Goal: Navigation & Orientation: Find specific page/section

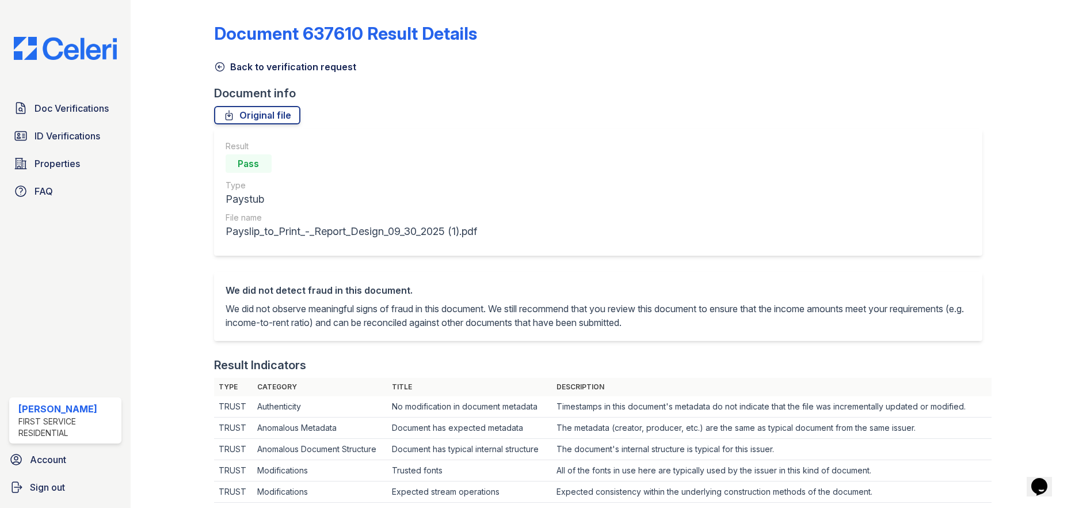
scroll to position [518, 0]
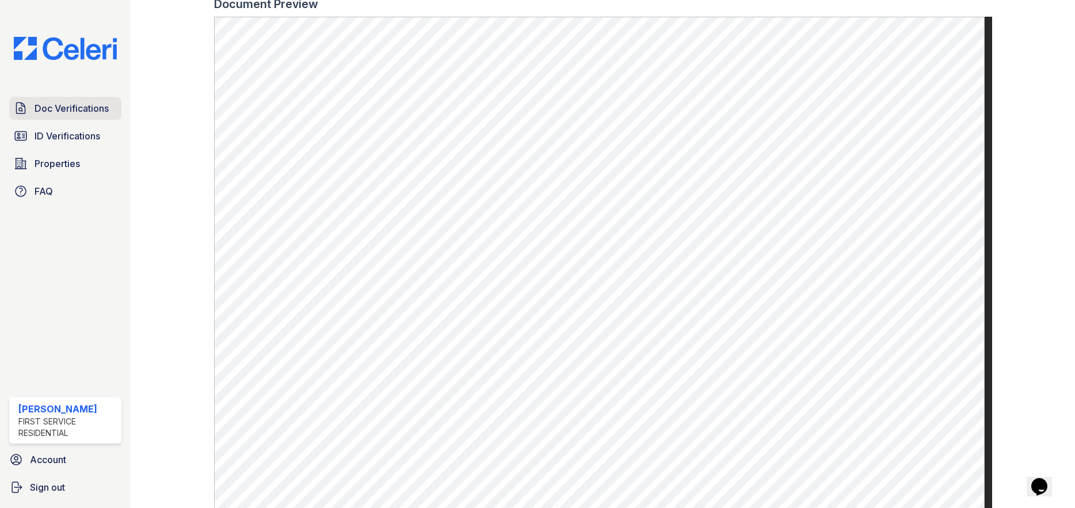
click at [40, 114] on span "Doc Verifications" at bounding box center [72, 108] width 74 height 14
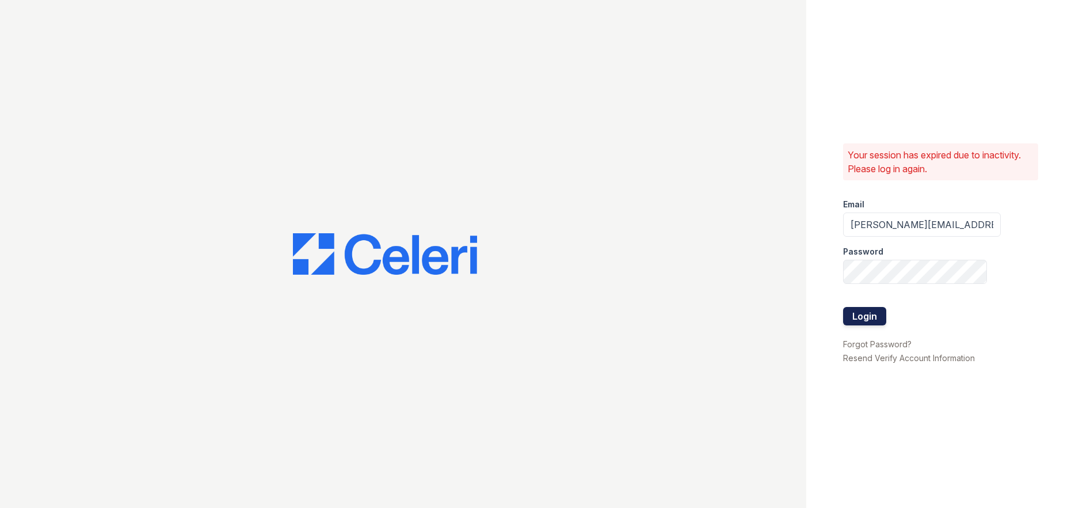
click at [854, 317] on button "Login" at bounding box center [864, 316] width 43 height 18
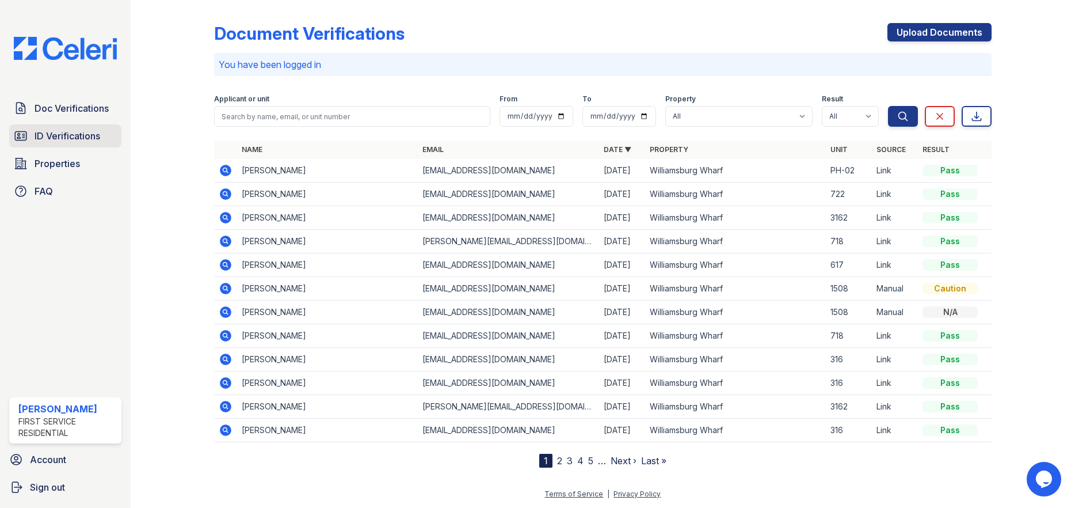
click at [90, 140] on span "ID Verifications" at bounding box center [68, 136] width 66 height 14
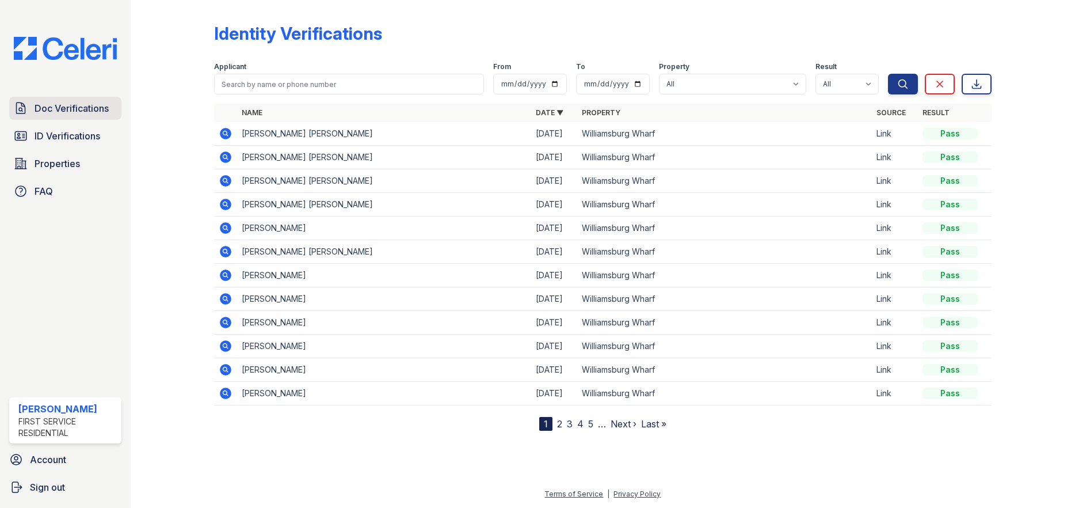
click at [82, 113] on span "Doc Verifications" at bounding box center [72, 108] width 74 height 14
